Goal: Transaction & Acquisition: Purchase product/service

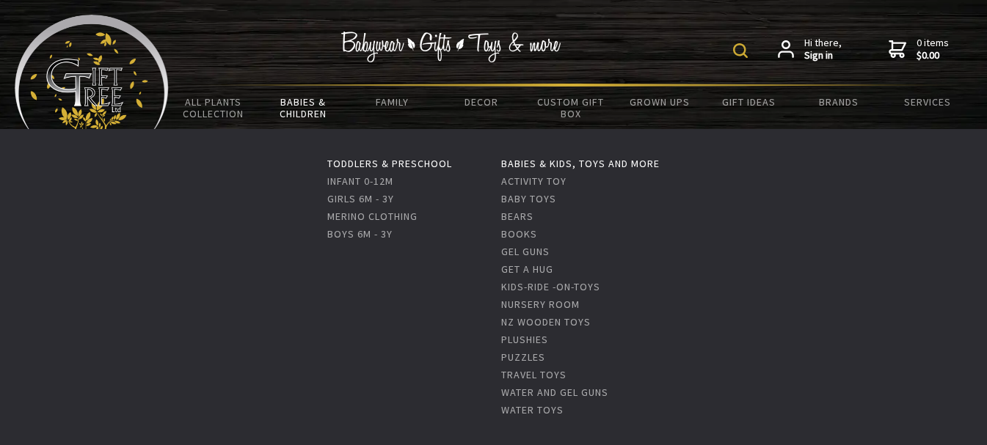
click at [303, 103] on link "Babies & Children" at bounding box center [302, 108] width 89 height 43
click at [513, 180] on link "Activity Toy" at bounding box center [533, 181] width 65 height 13
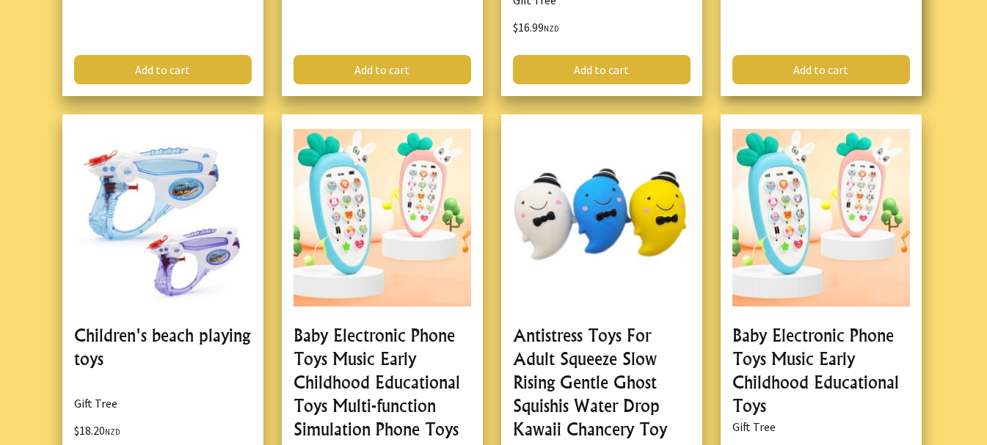
scroll to position [2421, 0]
